Goal: Task Accomplishment & Management: Complete application form

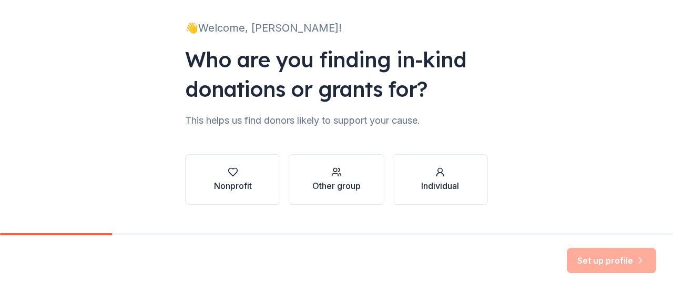
scroll to position [66, 0]
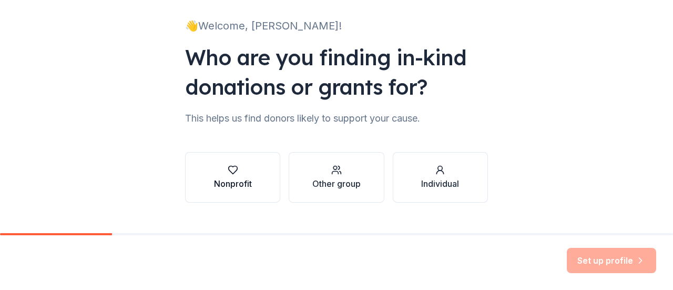
click at [228, 178] on div "Nonprofit" at bounding box center [233, 183] width 38 height 13
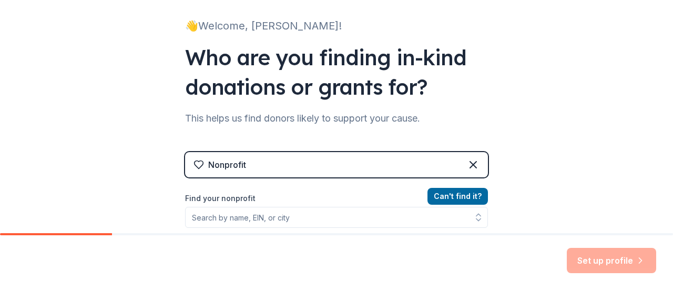
click at [223, 167] on div "Nonprofit" at bounding box center [227, 164] width 38 height 13
click at [467, 163] on icon at bounding box center [473, 164] width 13 height 13
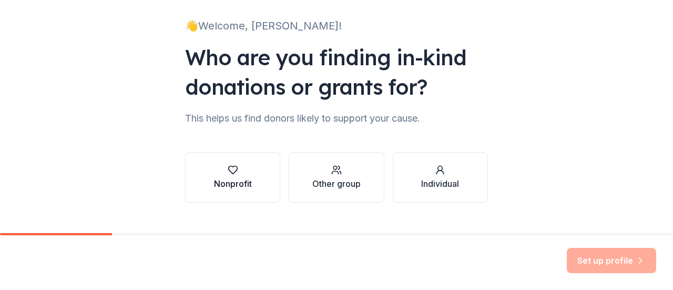
click at [237, 187] on div "Nonprofit" at bounding box center [233, 183] width 38 height 13
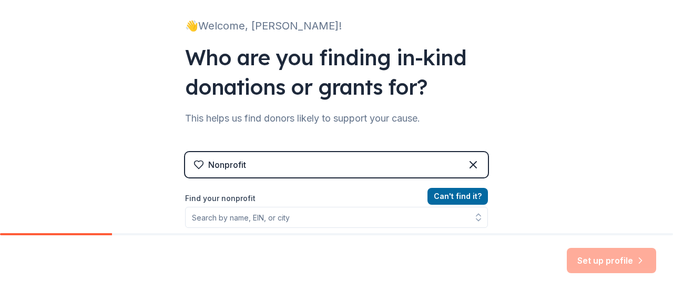
click at [225, 168] on div "Nonprofit" at bounding box center [227, 164] width 38 height 13
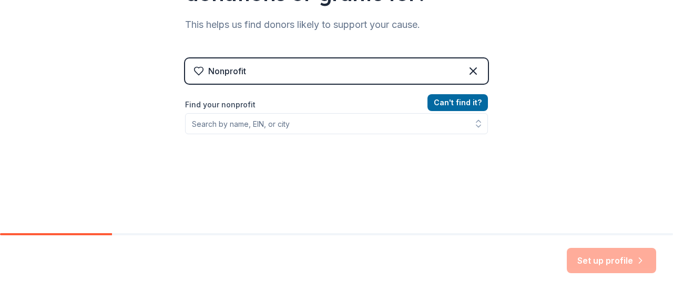
scroll to position [164, 0]
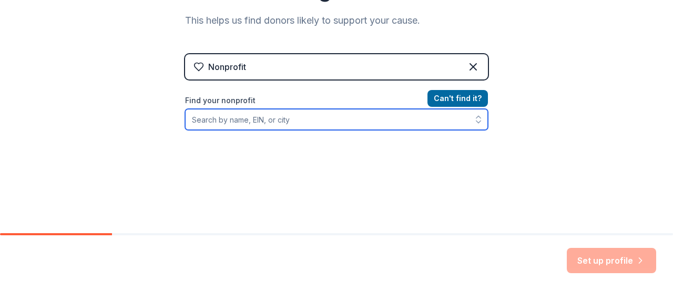
click at [218, 115] on input "Find your nonprofit" at bounding box center [336, 119] width 303 height 21
click at [474, 123] on icon "button" at bounding box center [478, 119] width 11 height 11
click at [475, 117] on icon "button" at bounding box center [478, 119] width 11 height 11
click at [475, 126] on button "button" at bounding box center [478, 119] width 19 height 21
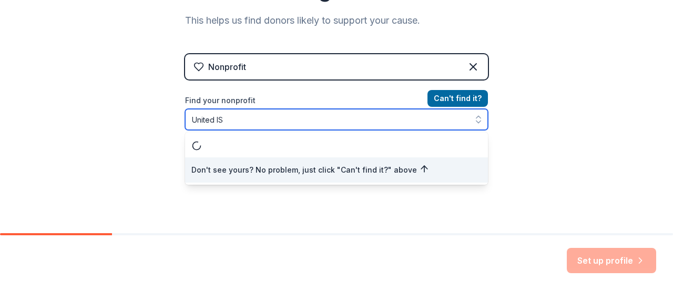
type input "United ISD"
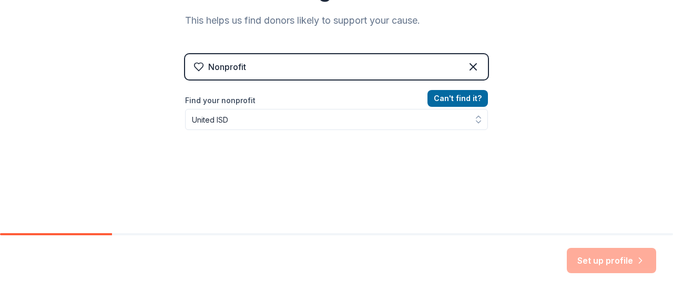
click at [429, 65] on div "Nonprofit" at bounding box center [336, 66] width 303 height 25
